Goal: Information Seeking & Learning: Find specific fact

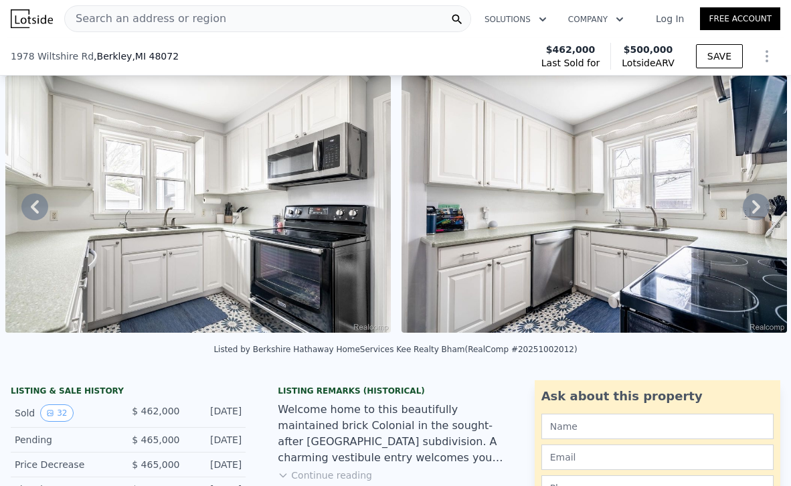
scroll to position [246, 0]
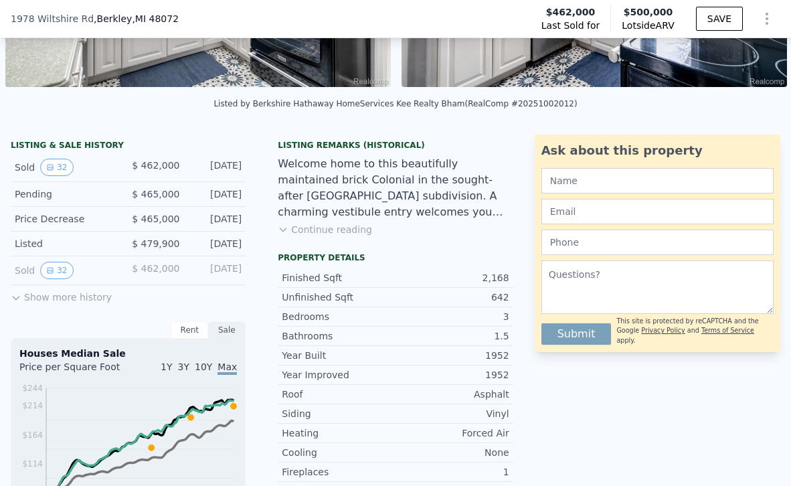
click at [343, 226] on button "Continue reading" at bounding box center [325, 229] width 94 height 13
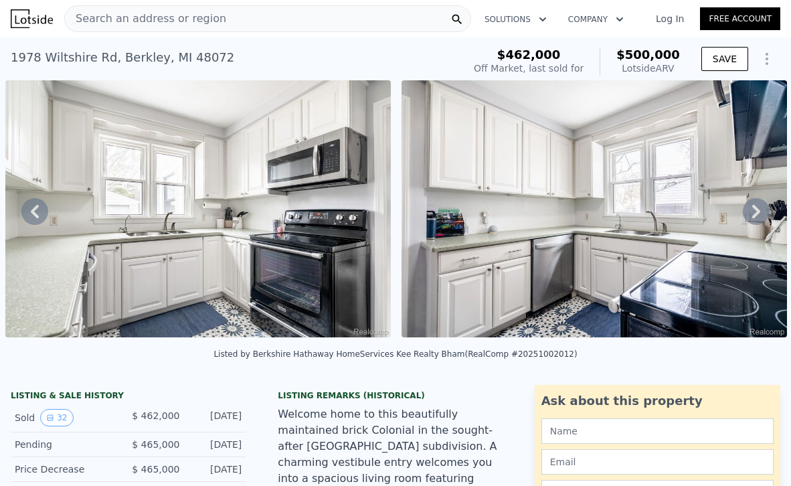
scroll to position [0, 0]
click at [184, 58] on div "[STREET_ADDRESS]" at bounding box center [123, 57] width 224 height 19
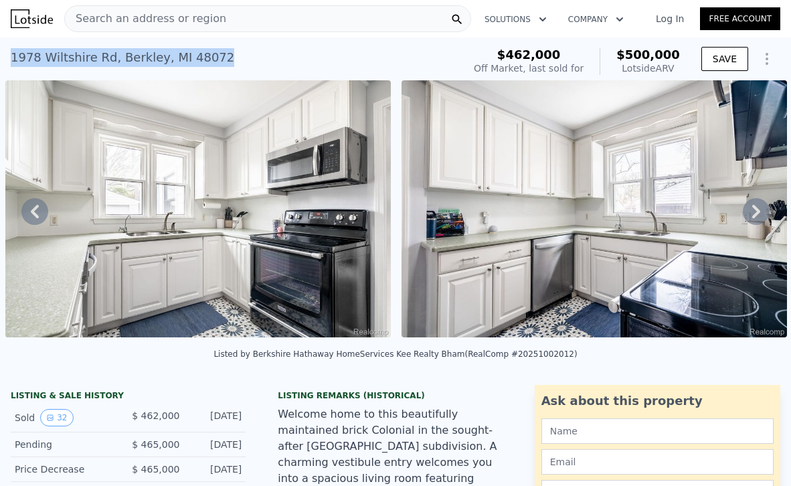
copy div "[STREET_ADDRESS] Sold [DATE] for $462k (~ARV $500k )"
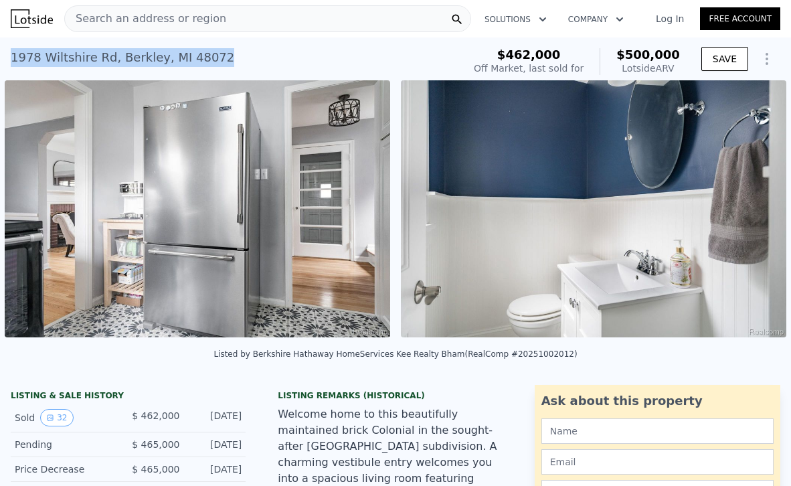
scroll to position [0, 6107]
click at [529, 350] on div "Listed by Berkshire Hathaway HomeServices Kee Realty Bham (RealComp #2025100201…" at bounding box center [396, 353] width 364 height 9
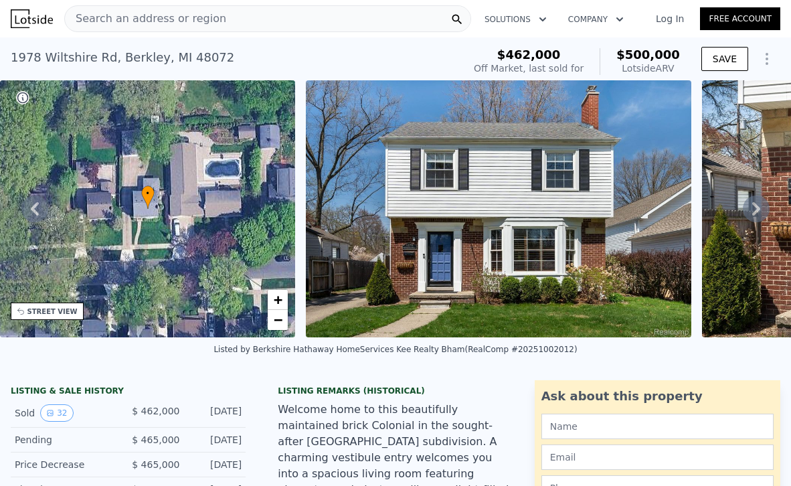
scroll to position [0, 0]
click at [171, 62] on div "[STREET_ADDRESS]" at bounding box center [123, 57] width 224 height 19
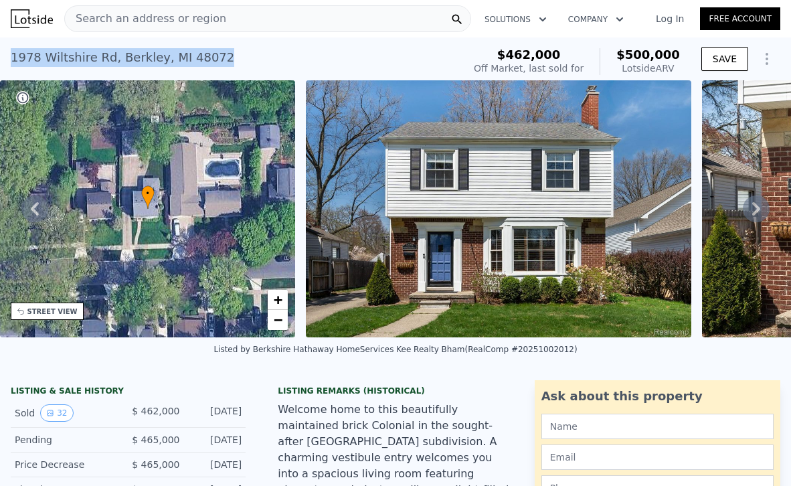
copy div "[STREET_ADDRESS] Sold [DATE] for $462k (~ARV $500k )"
